Goal: Ask a question

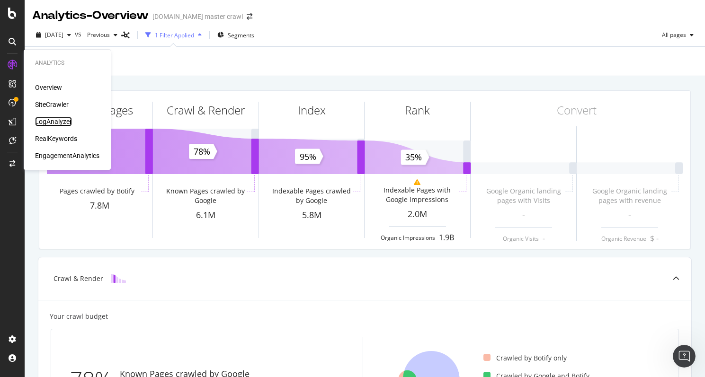
click at [58, 119] on div "LogAnalyzer" at bounding box center [53, 121] width 37 height 9
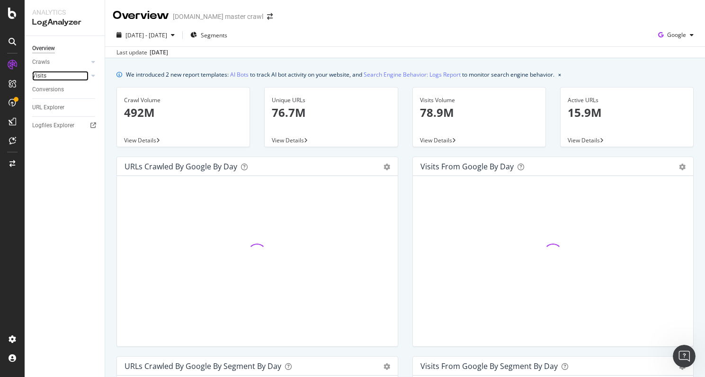
click at [77, 78] on link "Visits" at bounding box center [60, 76] width 56 height 10
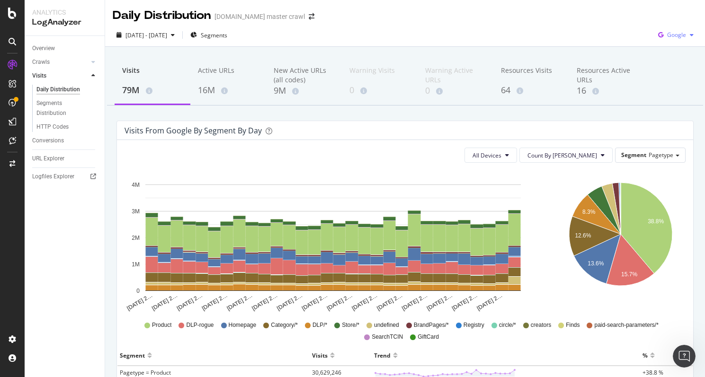
click at [675, 37] on span "Google" at bounding box center [676, 35] width 19 height 8
click at [660, 92] on span "OpenAI" at bounding box center [676, 89] width 35 height 9
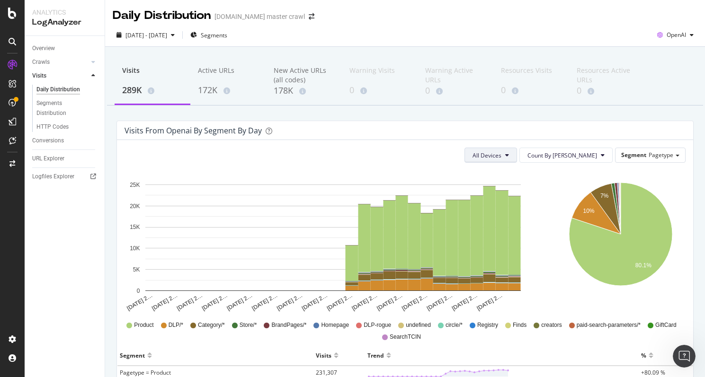
click at [501, 155] on span "All Devices" at bounding box center [487, 156] width 29 height 8
click at [518, 189] on span "Mobile" at bounding box center [523, 191] width 29 height 9
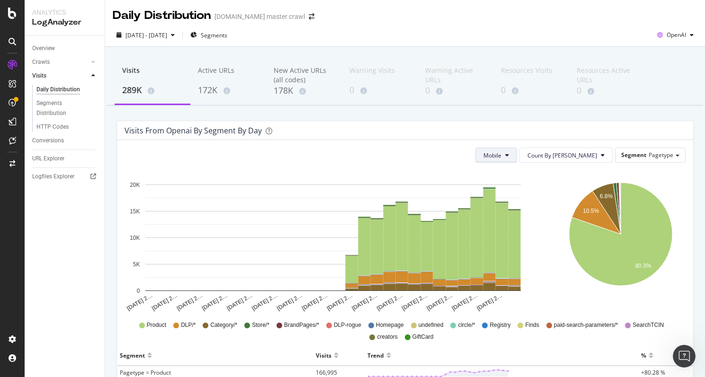
click at [501, 154] on span "Mobile" at bounding box center [492, 156] width 18 height 8
click at [521, 212] on span "Desktop" at bounding box center [532, 209] width 29 height 9
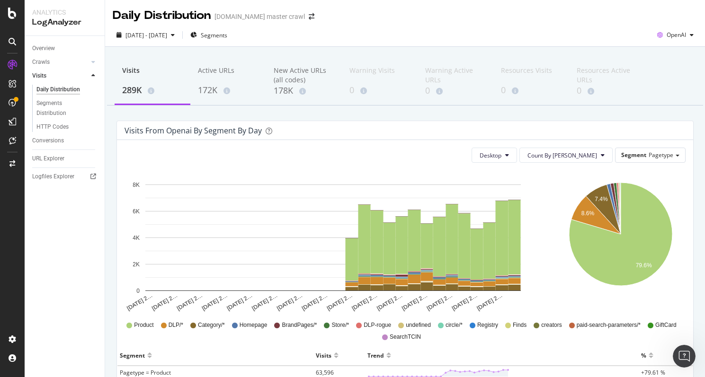
click at [531, 163] on div "Desktop Count By Day Segment Pagetype Hold CMD (⌘) while clicking to filter the…" at bounding box center [405, 379] width 576 height 479
click at [517, 159] on button "Desktop" at bounding box center [494, 155] width 45 height 15
click at [600, 155] on button "Count By [PERSON_NAME]" at bounding box center [565, 155] width 93 height 15
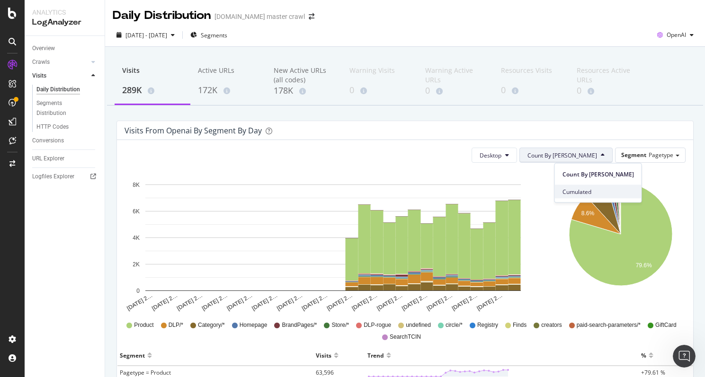
click at [583, 194] on span "Cumulated" at bounding box center [597, 191] width 71 height 9
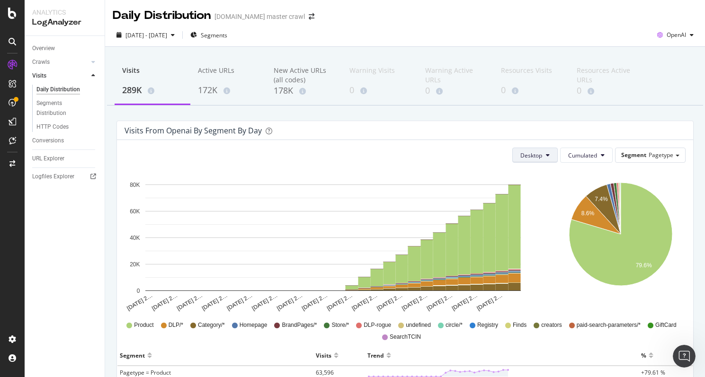
click at [545, 158] on button "Desktop" at bounding box center [534, 155] width 45 height 15
click at [542, 175] on span "All Devices" at bounding box center [535, 174] width 29 height 9
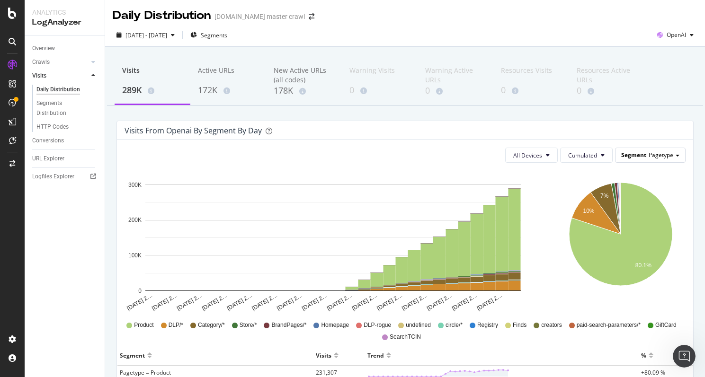
click at [633, 161] on div "Segment Pagetype" at bounding box center [651, 155] width 70 height 14
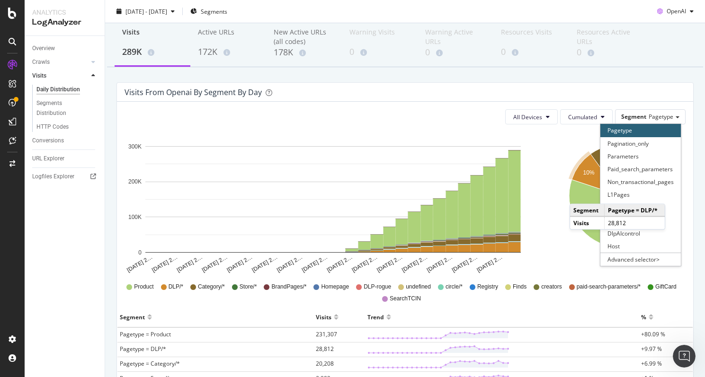
scroll to position [95, 0]
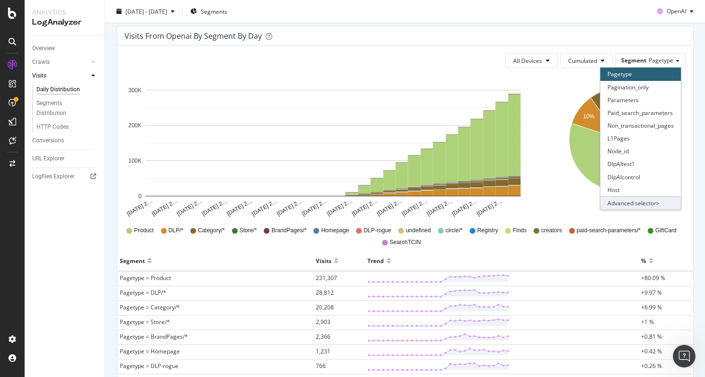
click at [637, 208] on div "Advanced selector >" at bounding box center [640, 202] width 80 height 13
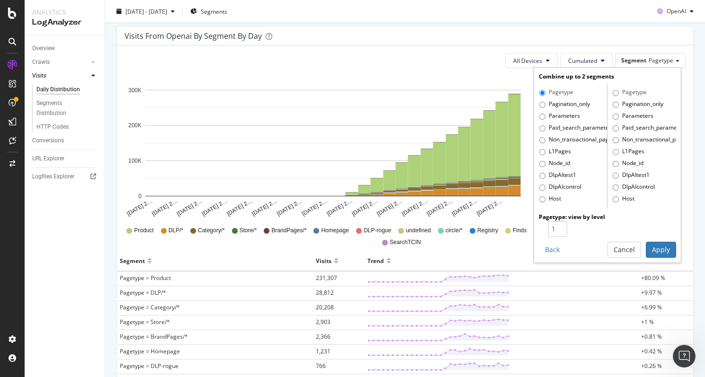
click at [524, 178] on icon "[DATE] 2… [DATE] 2… [DATE] 2… [DATE] 2… [DATE] 2… [DATE] 2… [DATE] 2… [DATE] 2……" at bounding box center [333, 147] width 417 height 142
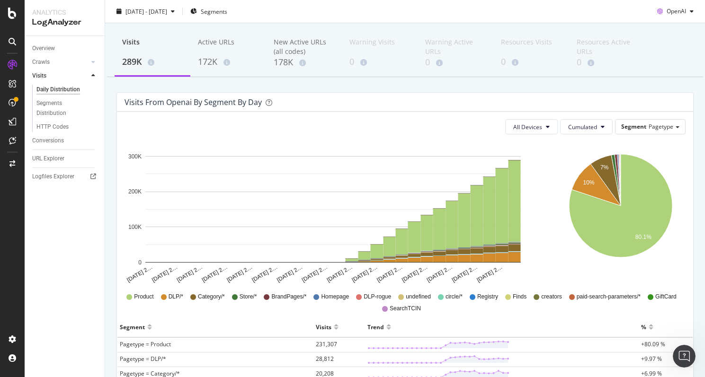
scroll to position [0, 0]
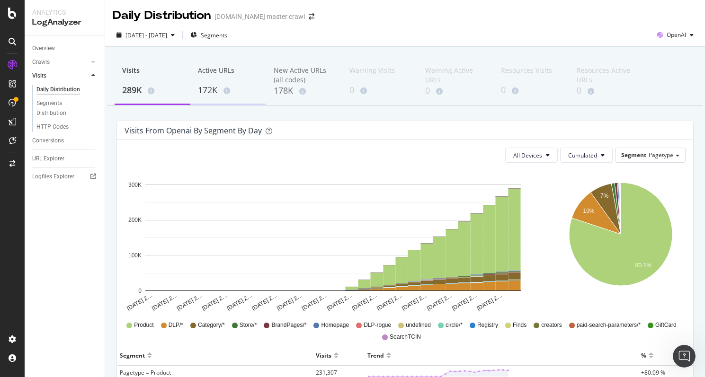
click at [210, 94] on div "172K" at bounding box center [228, 90] width 61 height 12
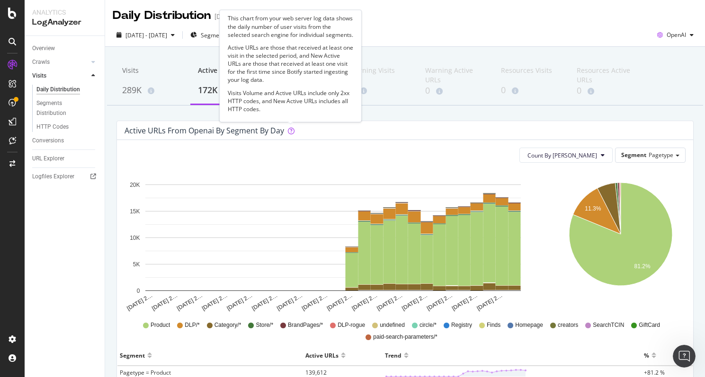
click at [295, 92] on p "Visits Volume and Active URLs include only 2xx HTTP codes, and New Active URLs …" at bounding box center [291, 101] width 126 height 24
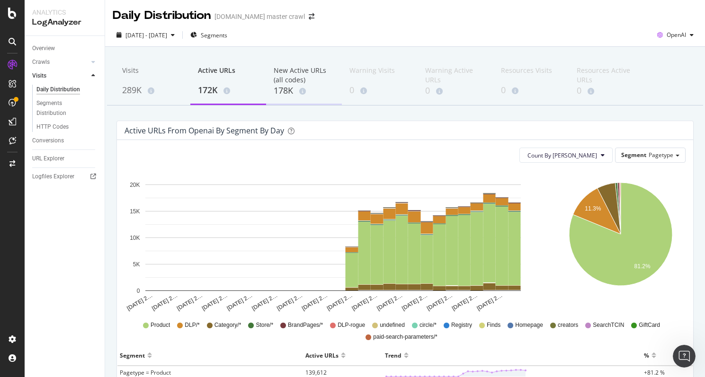
click at [285, 89] on div "178K" at bounding box center [304, 91] width 61 height 12
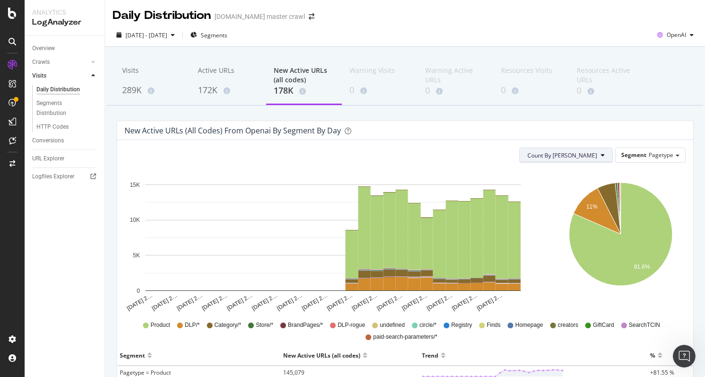
click at [611, 156] on button "Count By [PERSON_NAME]" at bounding box center [565, 155] width 93 height 15
click at [526, 157] on div "Count By Day Segment Pagetype" at bounding box center [405, 155] width 561 height 15
click at [633, 158] on span "Segment" at bounding box center [633, 155] width 25 height 8
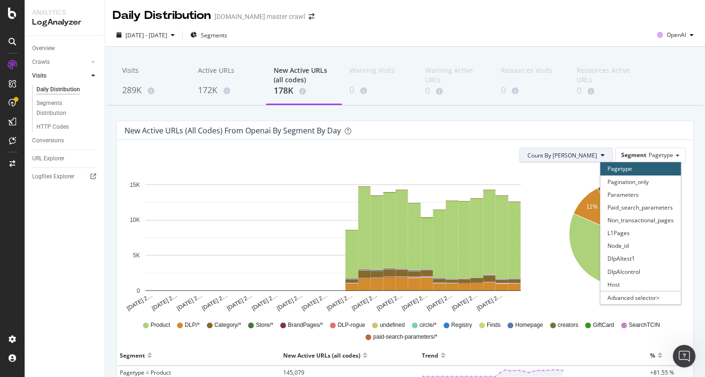
click at [567, 154] on span "Count By [PERSON_NAME]" at bounding box center [562, 156] width 70 height 8
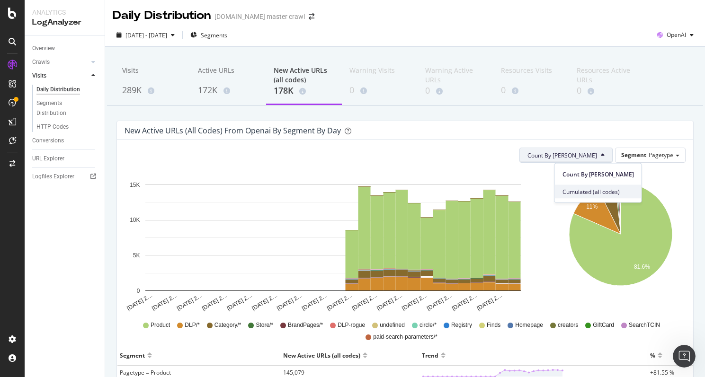
click at [563, 190] on span "Cumulated (all codes)" at bounding box center [597, 191] width 71 height 9
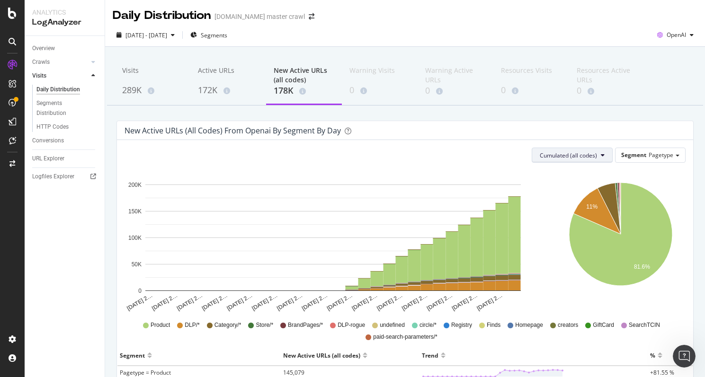
click at [573, 156] on span "Cumulated (all codes)" at bounding box center [568, 156] width 57 height 8
click at [565, 173] on span "Count By [PERSON_NAME]" at bounding box center [576, 174] width 70 height 9
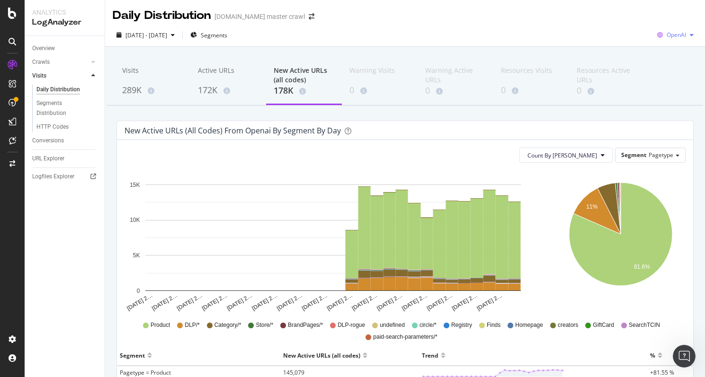
click at [675, 36] on span "OpenAI" at bounding box center [676, 35] width 19 height 8
click at [666, 110] on span "Other AI Bots" at bounding box center [676, 106] width 35 height 9
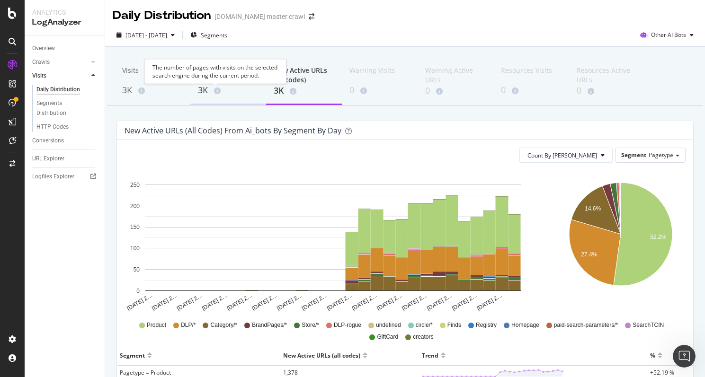
click at [210, 88] on div "3K" at bounding box center [228, 90] width 61 height 12
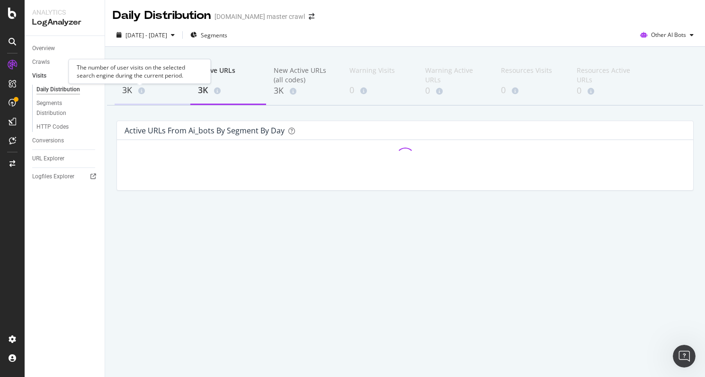
click at [137, 88] on span at bounding box center [139, 91] width 10 height 7
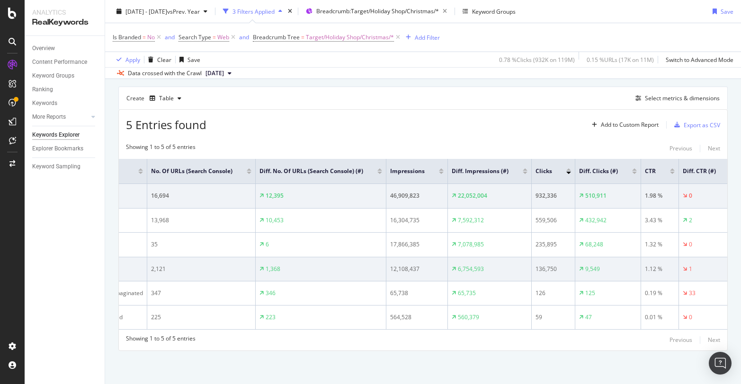
scroll to position [0, 99]
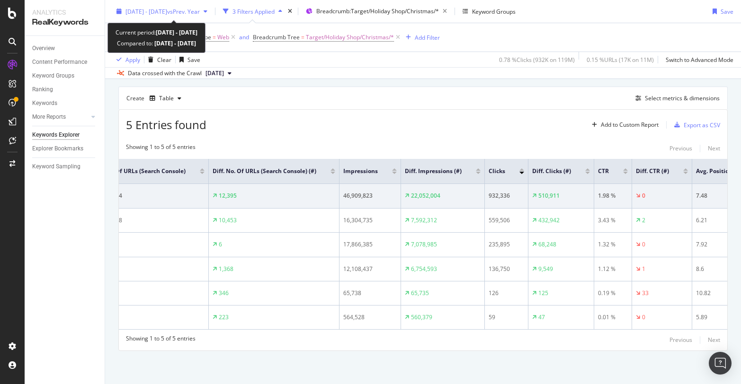
click at [211, 16] on div "[DATE] - [DATE] vs Prev. Year" at bounding box center [162, 11] width 98 height 14
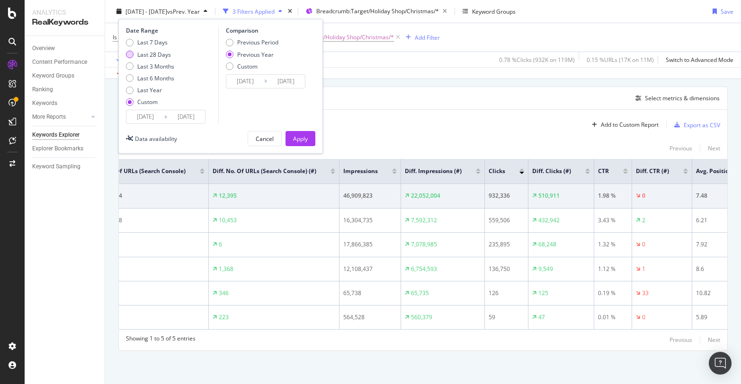
click at [158, 54] on div "Last 28 Days" at bounding box center [154, 54] width 34 height 8
type input "2025/08/30"
type input "2025/09/26"
type input "2024/08/31"
type input "2024/09/27"
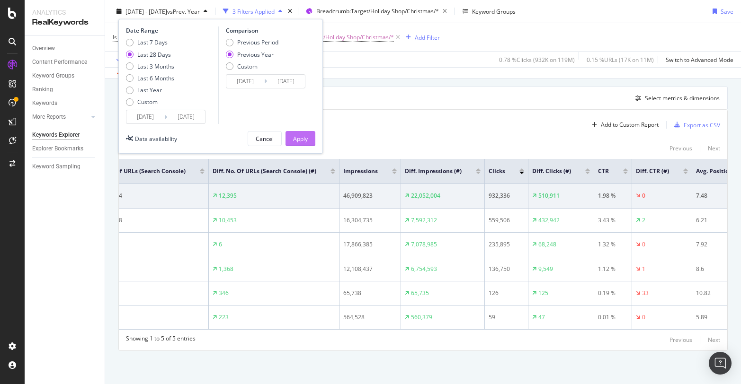
click at [299, 140] on div "Apply" at bounding box center [300, 138] width 15 height 8
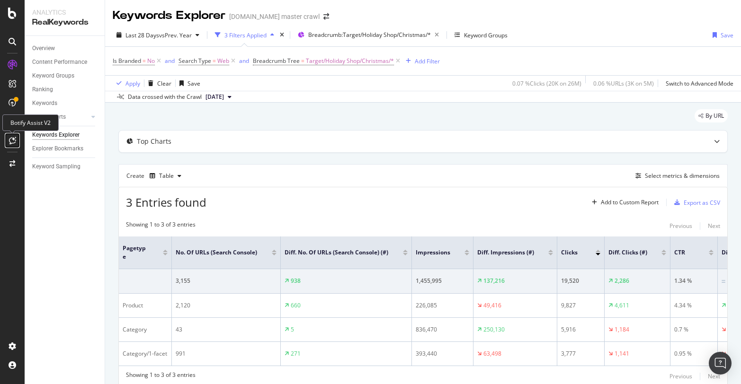
click at [12, 139] on icon at bounding box center [12, 141] width 7 height 8
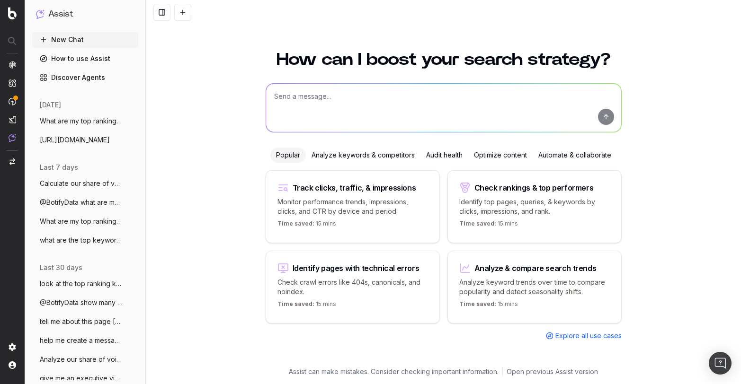
click at [278, 106] on textarea at bounding box center [443, 108] width 355 height 48
paste textarea "https://www.target.com/c/taylor-swift/-/N-54u4c"
type textarea "what is the title and meta description for this page? https://www.target.com/c/…"
